Goal: Information Seeking & Learning: Check status

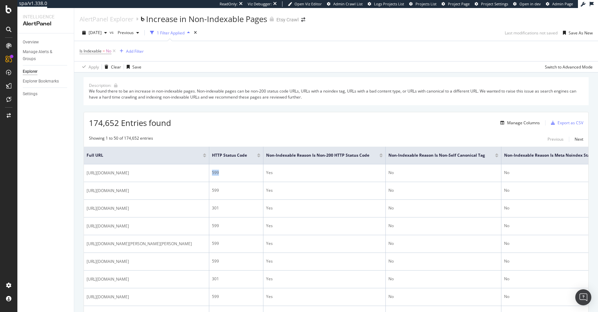
scroll to position [17, 0]
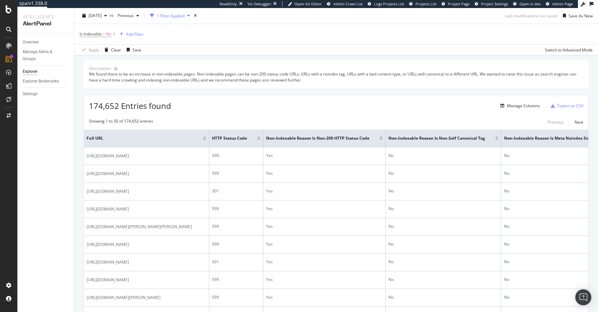
click at [12, 28] on div at bounding box center [8, 29] width 11 height 11
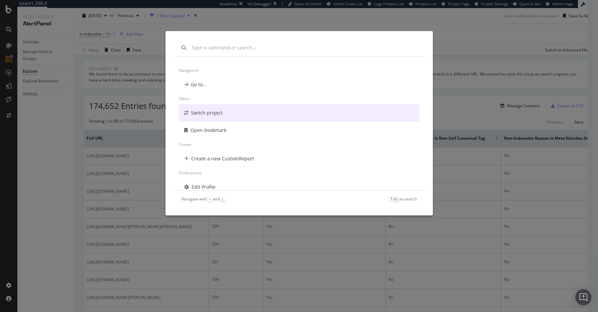
click at [203, 116] on div "Switch project" at bounding box center [207, 113] width 32 height 7
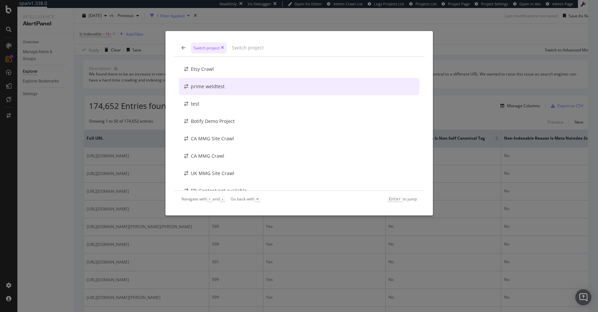
scroll to position [0, 0]
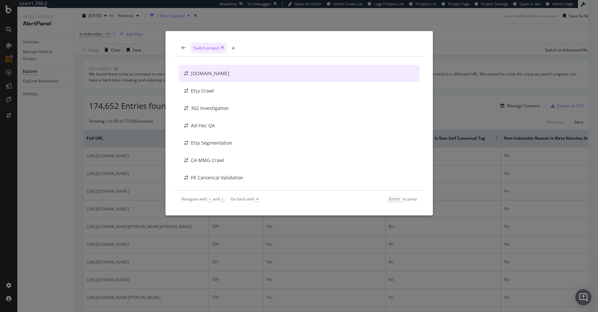
type input "a"
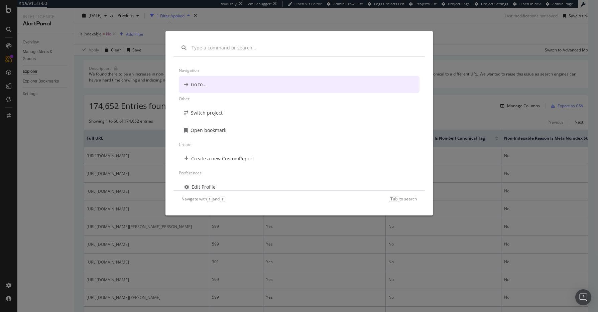
click at [395, 23] on div "Navigation Go to... Other Switch project Open bookmark Create Create a new Cust…" at bounding box center [299, 156] width 598 height 312
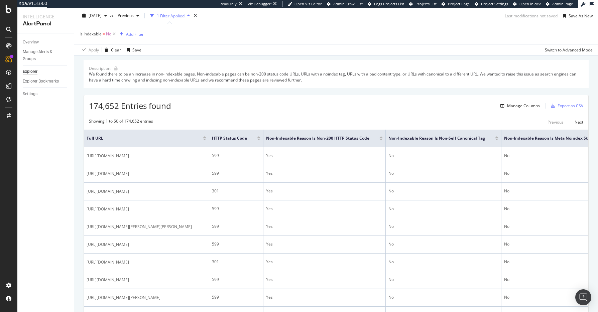
drag, startPoint x: 47, startPoint y: 24, endPoint x: 30, endPoint y: 16, distance: 19.0
click at [46, 24] on div "AlertPanel" at bounding box center [46, 24] width 46 height 8
click at [6, 12] on icon at bounding box center [9, 9] width 6 height 8
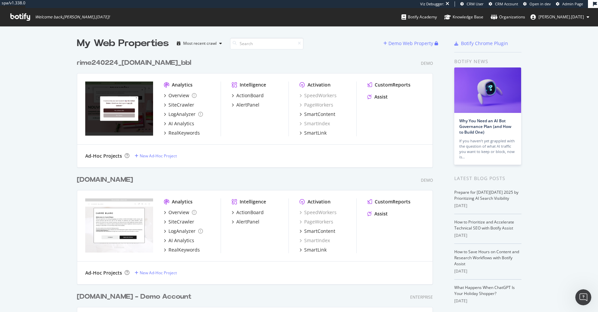
scroll to position [307, 588]
drag, startPoint x: 216, startPoint y: 23, endPoint x: 212, endPoint y: 25, distance: 4.4
click at [216, 23] on div "spa/v1.338.0 Viz Debugger: CRM User CRM Account Open in dev Admin Page Welcome …" at bounding box center [299, 13] width 598 height 26
click at [10, 19] on icon at bounding box center [20, 16] width 20 height 7
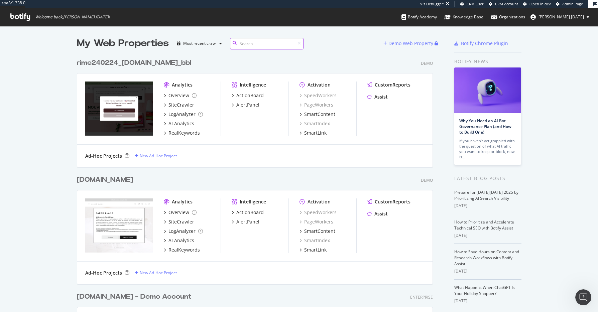
click at [275, 46] on input at bounding box center [267, 44] width 74 height 12
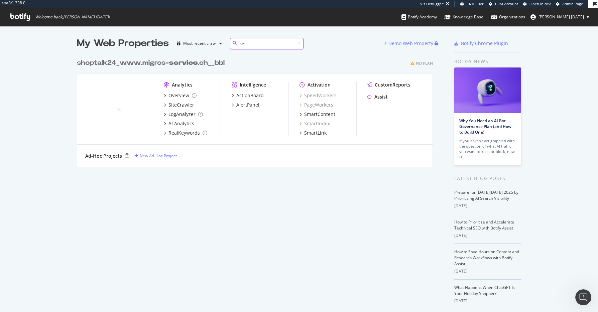
type input "s"
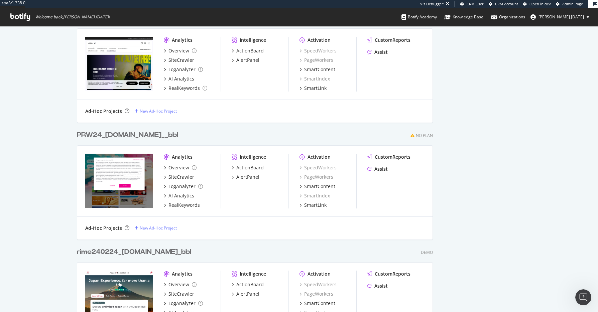
scroll to position [0, 0]
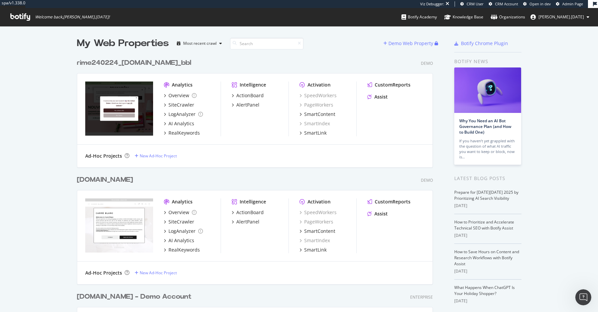
click at [78, 18] on span "Welcome back, alexander.ramadan !" at bounding box center [72, 16] width 75 height 5
click at [22, 20] on icon at bounding box center [20, 16] width 20 height 7
click at [147, 43] on div "My Web Properties" at bounding box center [123, 43] width 92 height 13
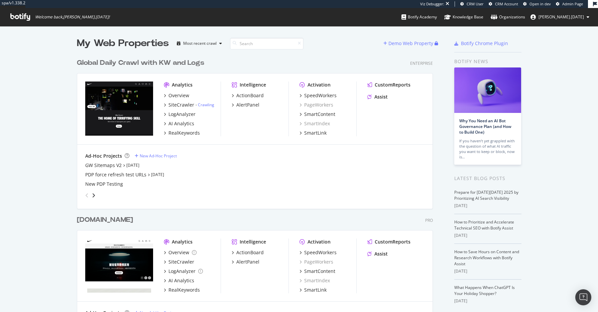
scroll to position [307, 588]
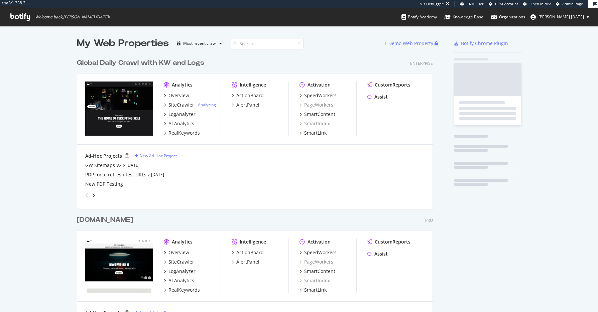
scroll to position [386, 356]
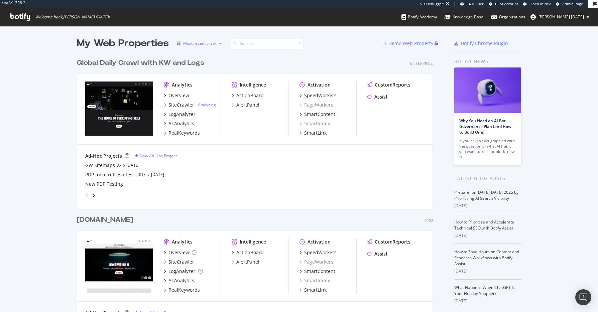
click at [219, 43] on div "button" at bounding box center [221, 43] width 8 height 4
click at [202, 66] on div "Alphabetical order" at bounding box center [206, 66] width 34 height 6
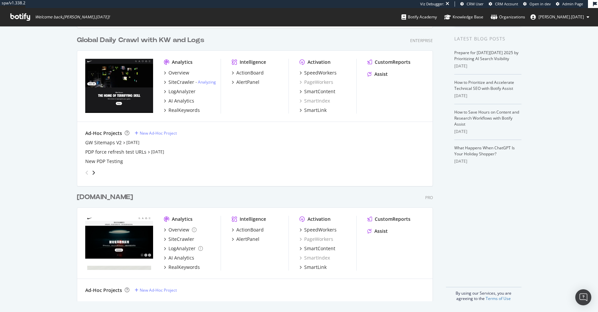
scroll to position [0, 0]
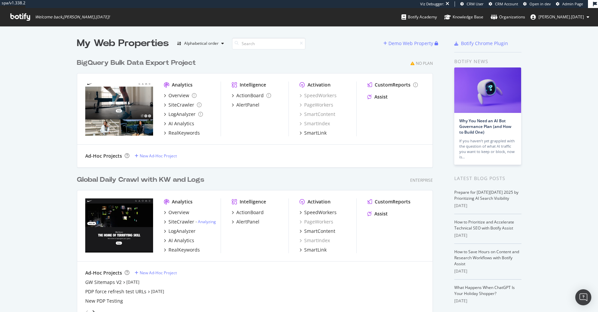
click at [25, 18] on icon at bounding box center [20, 16] width 20 height 7
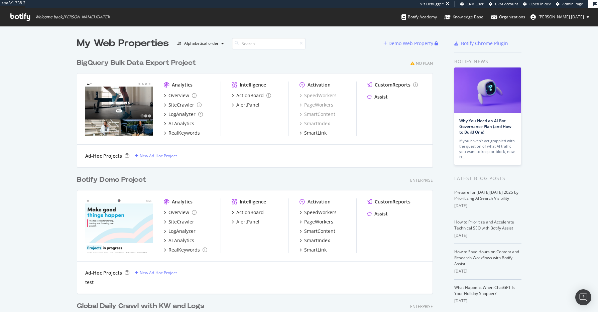
scroll to position [522, 356]
click at [572, 19] on span "[PERSON_NAME].[DATE]" at bounding box center [561, 17] width 45 height 6
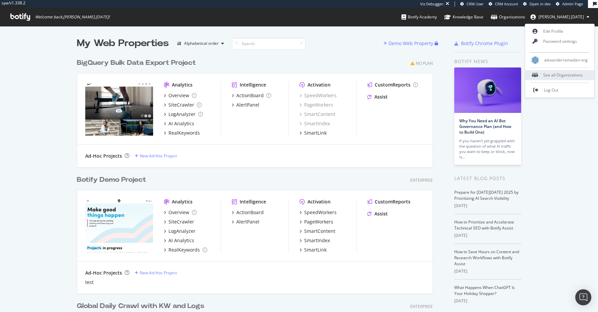
click at [565, 76] on div "See all Organizations" at bounding box center [559, 75] width 69 height 10
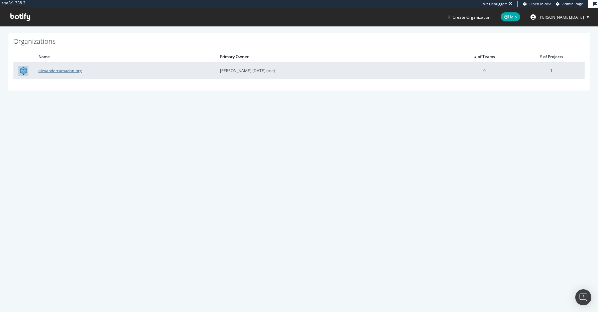
click at [65, 73] on link "alexanderramadan-org" at bounding box center [59, 71] width 43 height 6
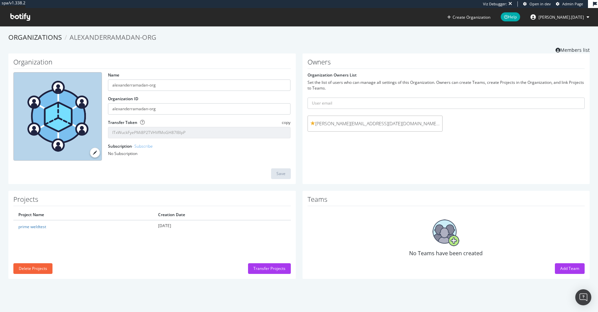
click at [576, 18] on span "[PERSON_NAME].[DATE]" at bounding box center [561, 17] width 45 height 6
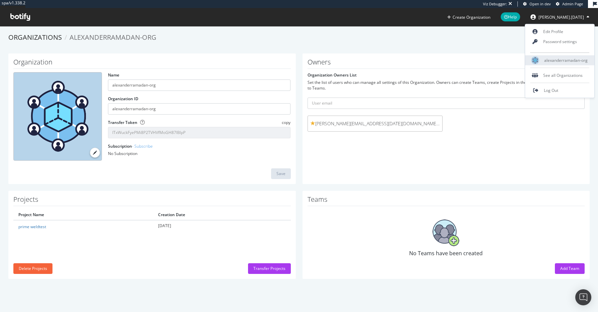
click at [556, 57] on span "alexanderramadan-org" at bounding box center [565, 60] width 43 height 6
click at [13, 20] on icon at bounding box center [20, 16] width 20 height 7
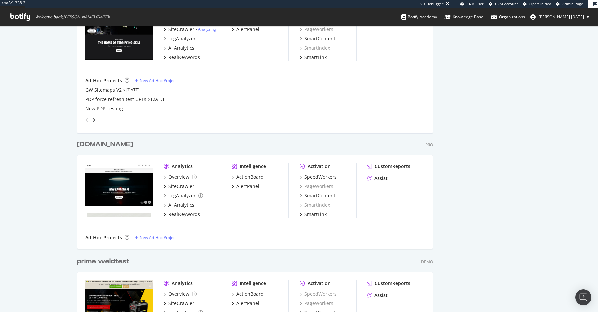
scroll to position [143, 0]
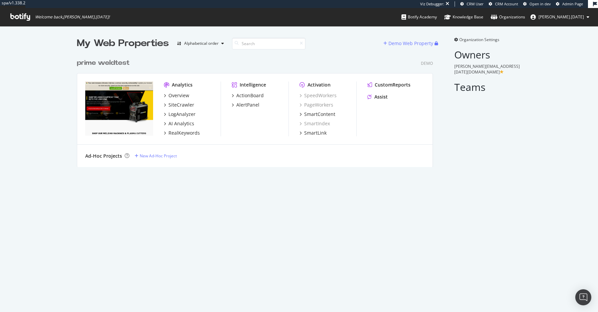
scroll to position [112, 356]
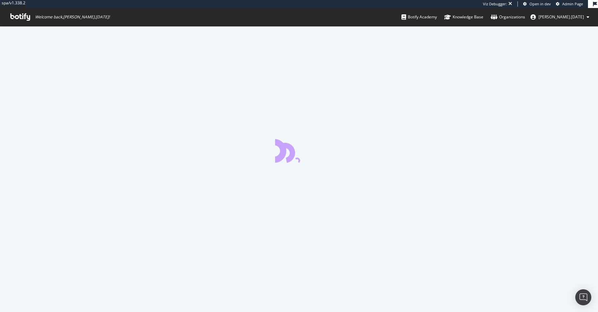
click at [257, 125] on div at bounding box center [299, 169] width 598 height 286
click at [386, 83] on div at bounding box center [299, 169] width 598 height 286
click at [25, 15] on icon at bounding box center [20, 16] width 20 height 7
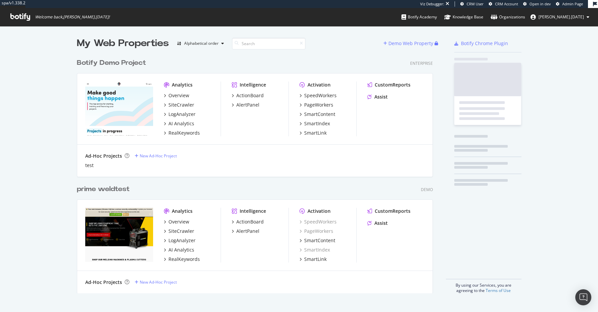
scroll to position [238, 356]
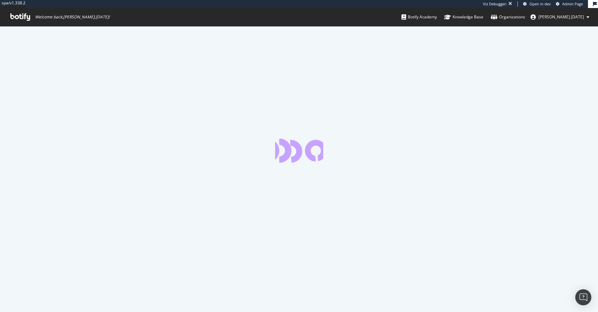
click at [263, 101] on div at bounding box center [299, 169] width 598 height 286
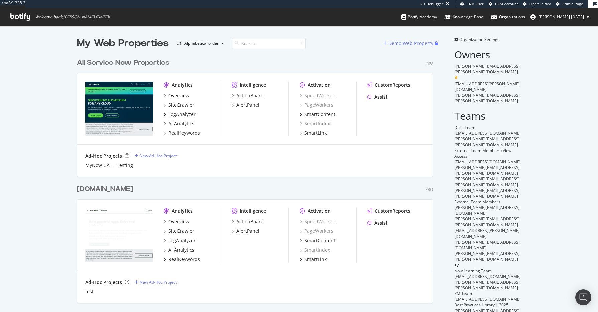
drag, startPoint x: 62, startPoint y: 101, endPoint x: 105, endPoint y: 93, distance: 43.9
click at [132, 64] on div "All Service Now Properties" at bounding box center [123, 63] width 93 height 10
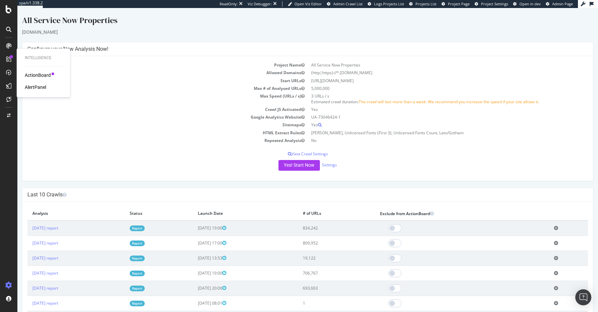
click at [46, 88] on div "AlertPanel" at bounding box center [35, 87] width 21 height 7
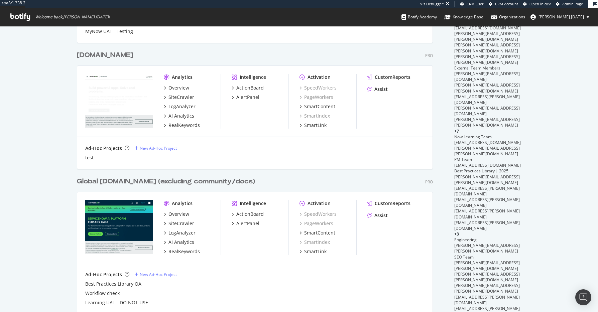
scroll to position [143, 0]
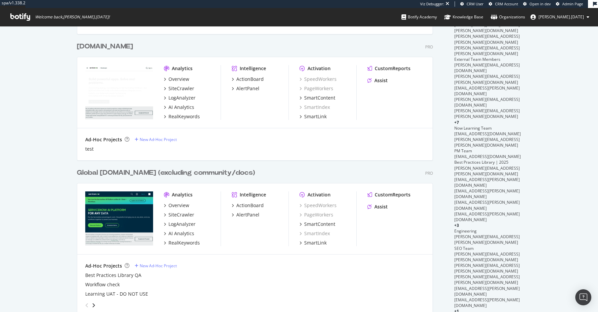
click at [141, 174] on div "Global [DOMAIN_NAME] (excluding community/docs)" at bounding box center [166, 173] width 178 height 10
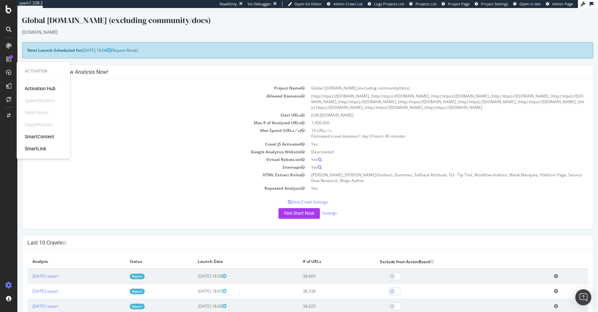
scroll to position [9, 0]
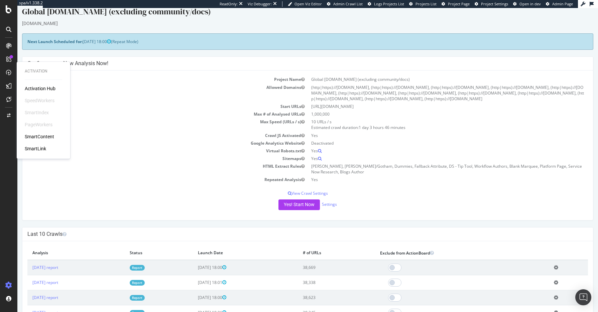
click at [140, 190] on div "Project Name Global [DOMAIN_NAME] (excluding community/docs) Allowed Domains (h…" at bounding box center [307, 145] width 571 height 149
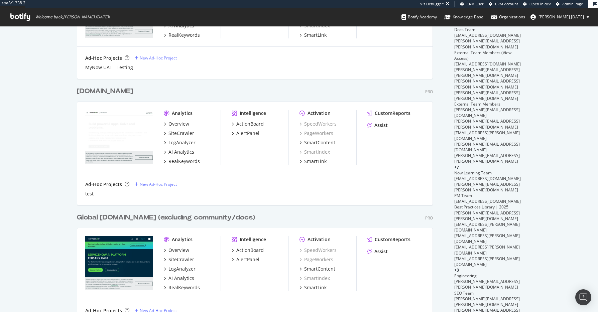
scroll to position [129, 0]
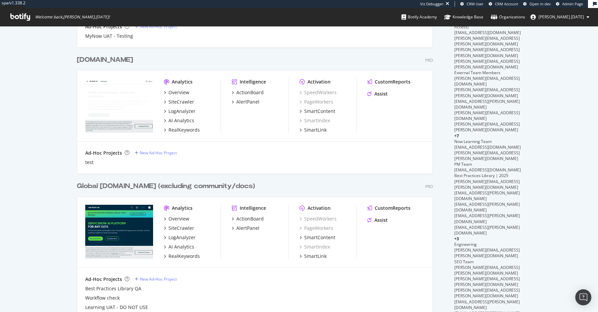
click at [133, 60] on div "[DOMAIN_NAME]" at bounding box center [105, 60] width 56 height 10
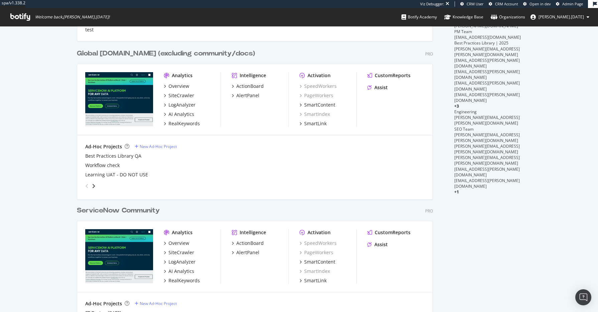
scroll to position [328, 0]
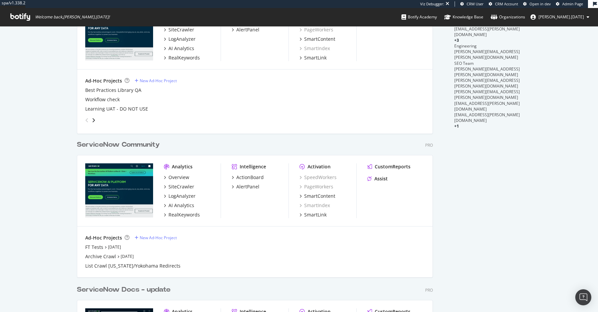
click at [140, 145] on div "ServiceNow Community" at bounding box center [118, 145] width 83 height 10
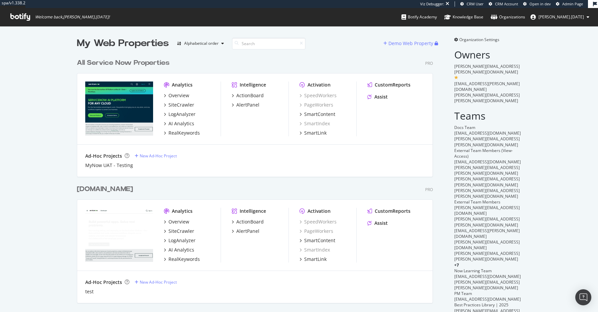
scroll to position [121, 0]
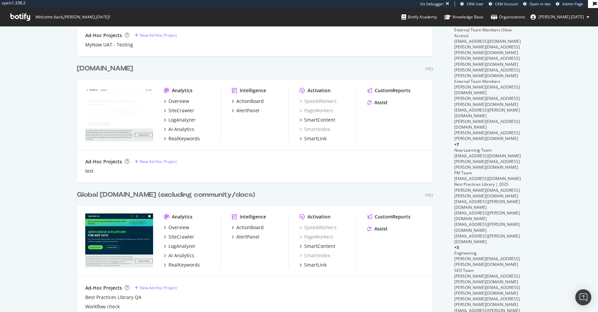
click at [139, 195] on div "Global [DOMAIN_NAME] (excluding community/docs)" at bounding box center [166, 195] width 178 height 10
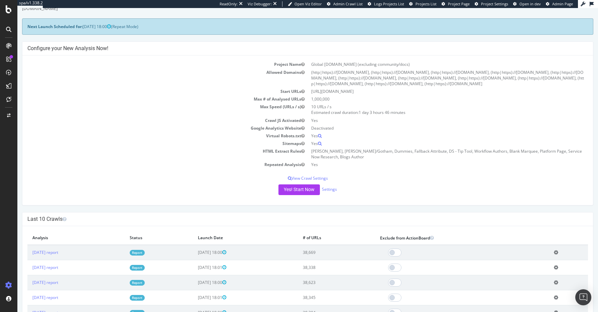
scroll to position [76, 0]
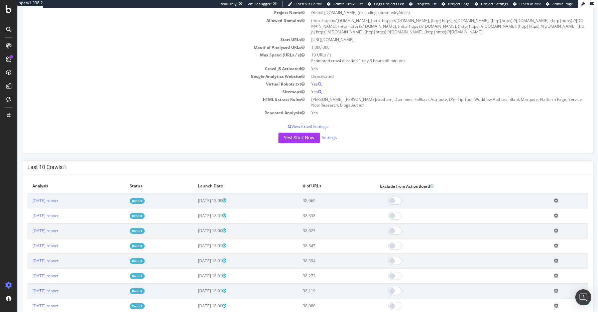
click at [558, 203] on icon at bounding box center [556, 200] width 4 height 5
click at [524, 183] on div "× Close Delete Analysis ? Are you sure you want to delete the analysis "[DATE]"…" at bounding box center [307, 264] width 571 height 181
click at [58, 204] on link "[DATE] report" at bounding box center [45, 201] width 26 height 6
